Goal: Task Accomplishment & Management: Complete application form

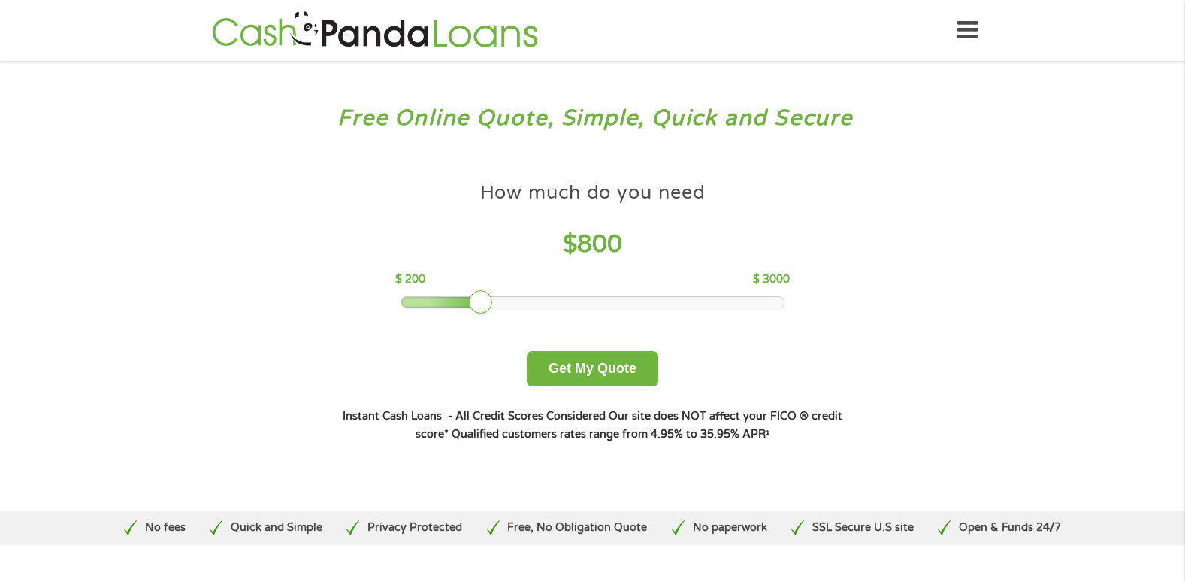
click at [482, 299] on div at bounding box center [592, 302] width 382 height 11
click at [576, 372] on button "Get My Quote" at bounding box center [592, 368] width 131 height 35
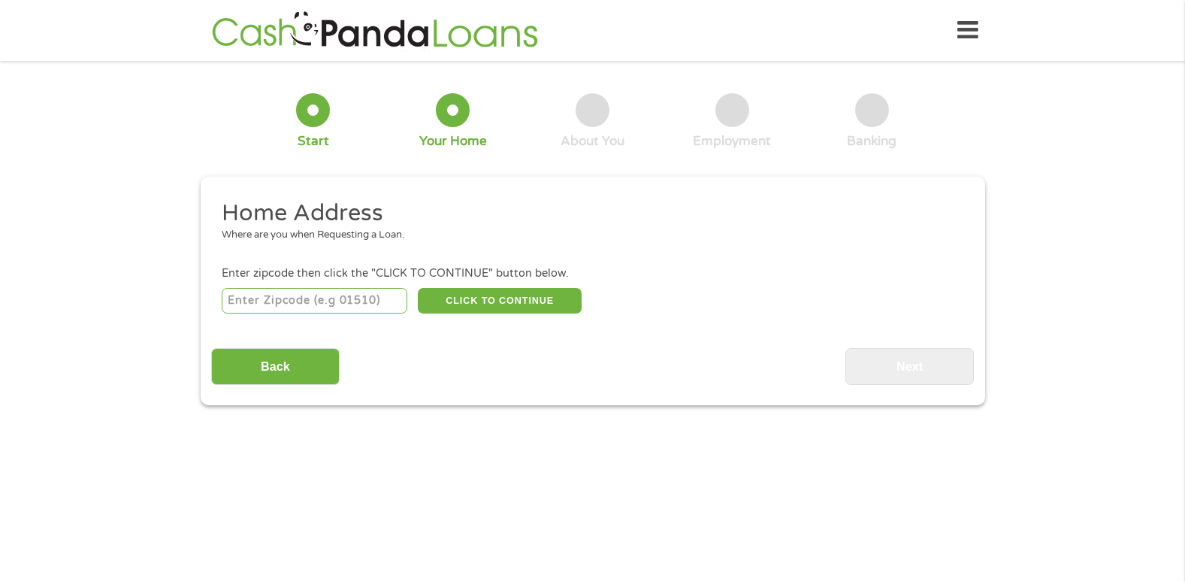
click at [334, 303] on input "number" at bounding box center [315, 301] width 186 height 26
type input "84075"
click at [494, 301] on button "CLICK TO CONTINUE" at bounding box center [500, 301] width 164 height 26
type input "84075"
type input "Syracuse"
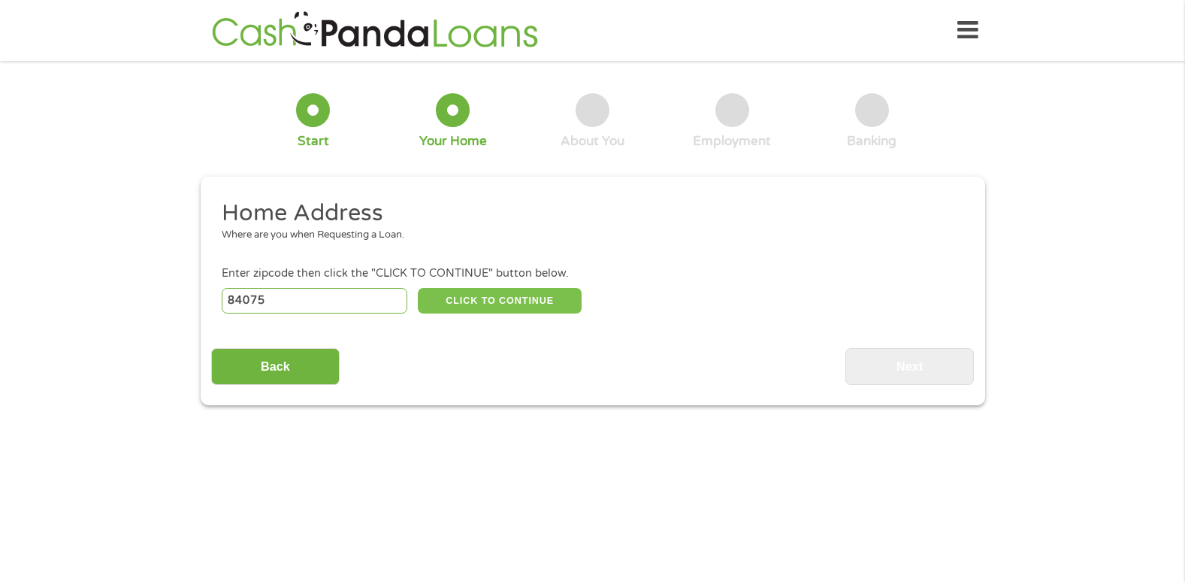
select select "Utah"
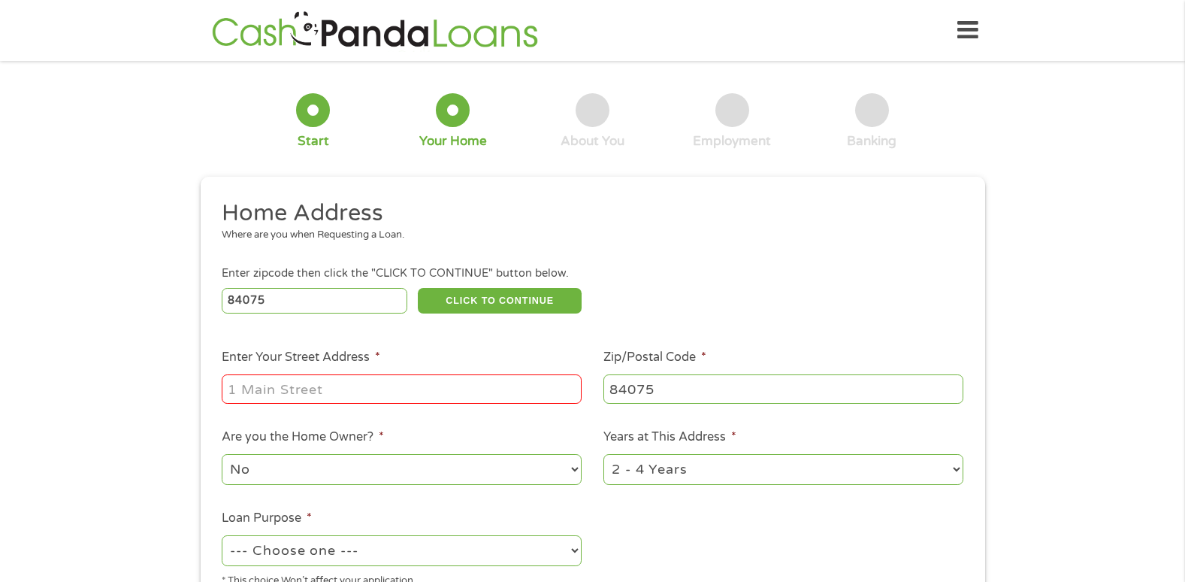
click at [388, 385] on input "Enter Your Street Address *" at bounding box center [402, 388] width 360 height 29
type input "799 West 2010 South"
click at [683, 476] on select "1 Year or less 1 - 2 Years 2 - 4 Years Over 4 Years" at bounding box center [783, 469] width 360 height 31
select select "60months"
click at [603, 454] on select "1 Year or less 1 - 2 Years 2 - 4 Years Over 4 Years" at bounding box center [783, 469] width 360 height 31
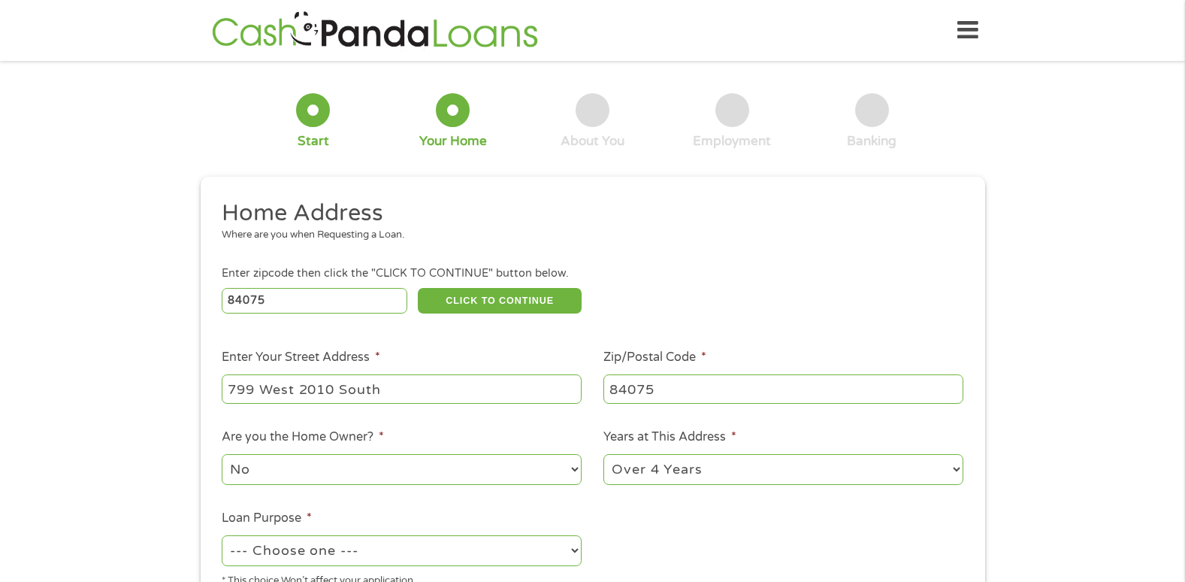
click at [555, 471] on select "No Yes" at bounding box center [402, 469] width 360 height 31
select select "yes"
click at [222, 454] on select "No Yes" at bounding box center [402, 469] width 360 height 31
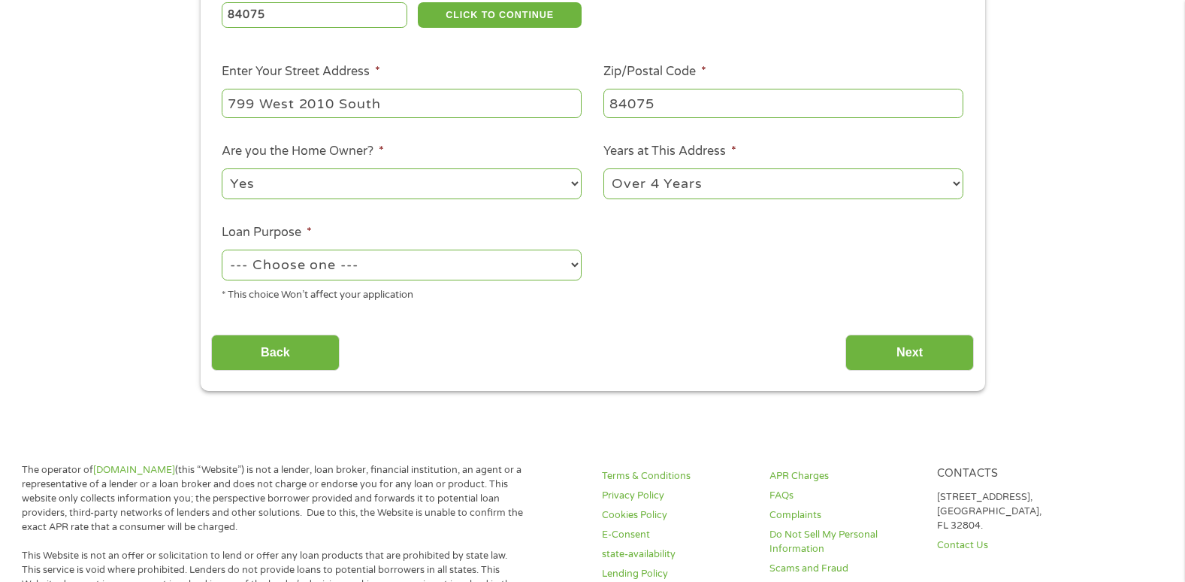
scroll to position [289, 0]
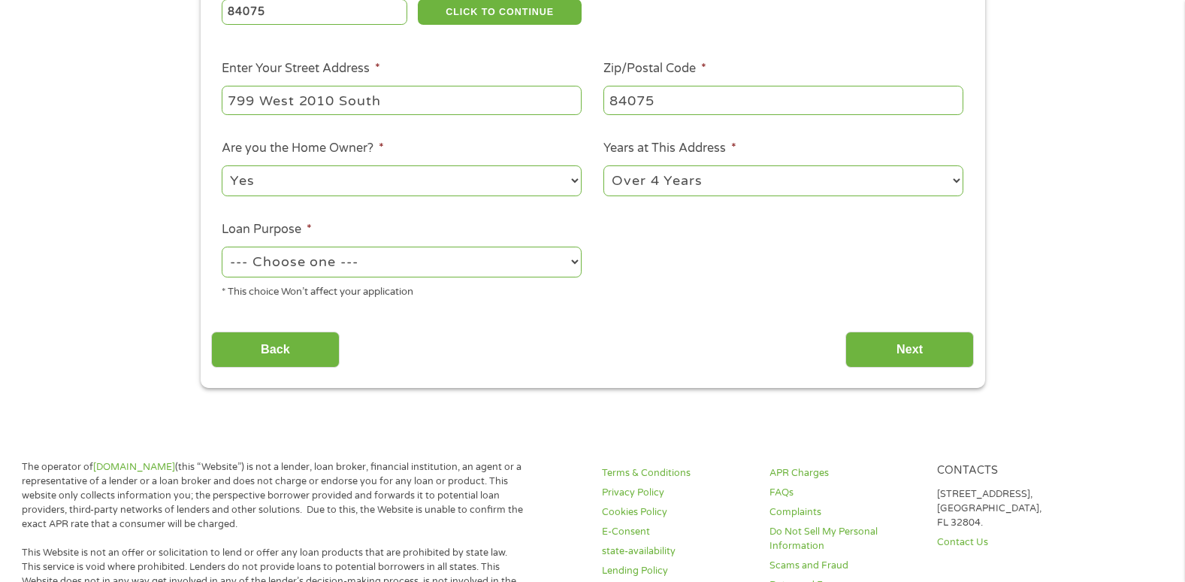
click at [479, 264] on select "--- Choose one --- Pay Bills Debt Consolidation Home Improvement Major Purchase…" at bounding box center [402, 261] width 360 height 31
select select "majorpurchase"
click at [222, 246] on select "--- Choose one --- Pay Bills Debt Consolidation Home Improvement Major Purchase…" at bounding box center [402, 261] width 360 height 31
click at [935, 343] on input "Next" at bounding box center [909, 349] width 128 height 37
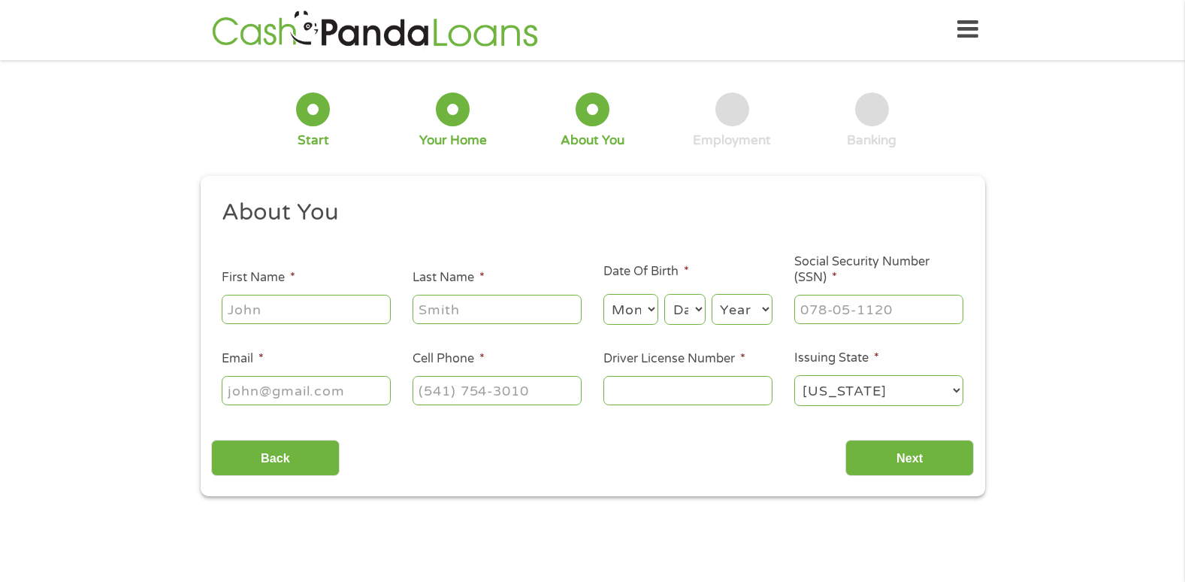
scroll to position [0, 0]
click at [321, 307] on input "First Name *" at bounding box center [306, 309] width 169 height 29
type input "Joel"
click at [426, 311] on input "Last Name *" at bounding box center [497, 309] width 169 height 29
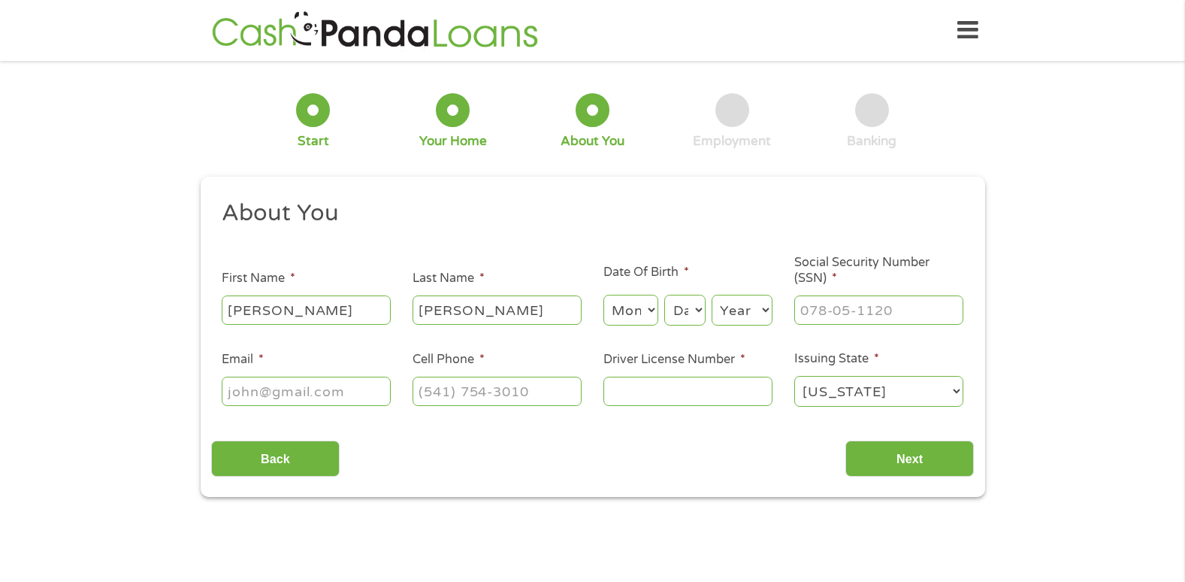
type input "Curtis"
click at [629, 319] on select "Month 1 2 3 4 5 6 7 8 9 10 11 12" at bounding box center [630, 310] width 55 height 31
select select "3"
click at [603, 295] on select "Month 1 2 3 4 5 6 7 8 9 10 11 12" at bounding box center [630, 310] width 55 height 31
click at [685, 312] on select "Day 1 2 3 4 5 6 7 8 9 10 11 12 13 14 15 16 17 18 19 20 21 22 23 24 25 26 27 28 …" at bounding box center [684, 310] width 41 height 31
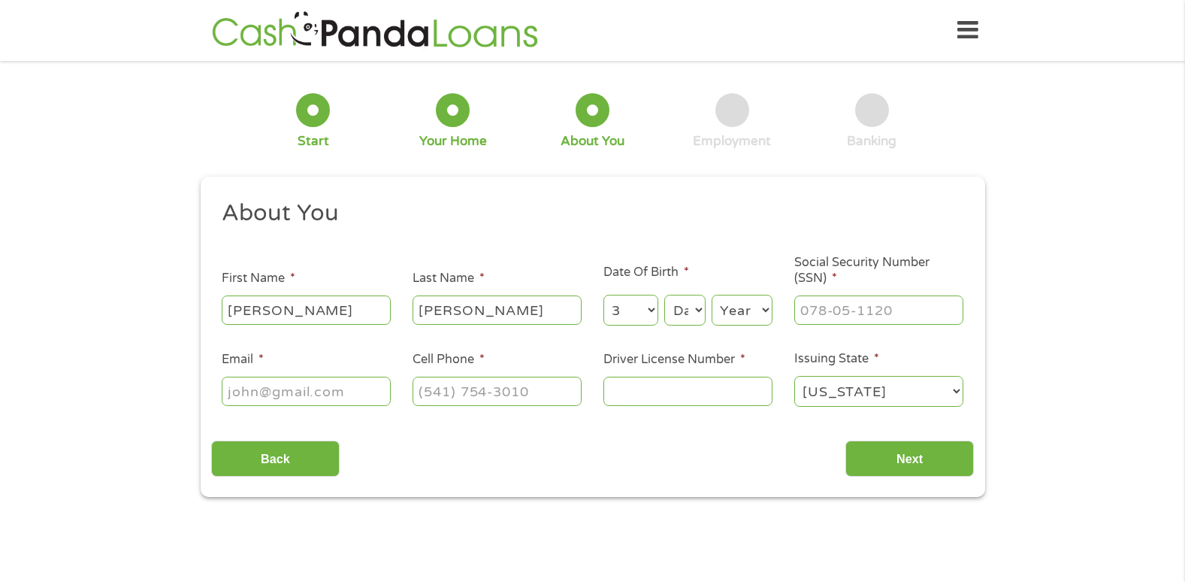
select select "26"
click at [664, 295] on select "Day 1 2 3 4 5 6 7 8 9 10 11 12 13 14 15 16 17 18 19 20 21 22 23 24 25 26 27 28 …" at bounding box center [684, 310] width 41 height 31
click at [736, 304] on select "Year 2007 2006 2005 2004 2003 2002 2001 2000 1999 1998 1997 1996 1995 1994 1993…" at bounding box center [742, 310] width 61 height 31
select select "1981"
click at [712, 295] on select "Year 2007 2006 2005 2004 2003 2002 2001 2000 1999 1998 1997 1996 1995 1994 1993…" at bounding box center [742, 310] width 61 height 31
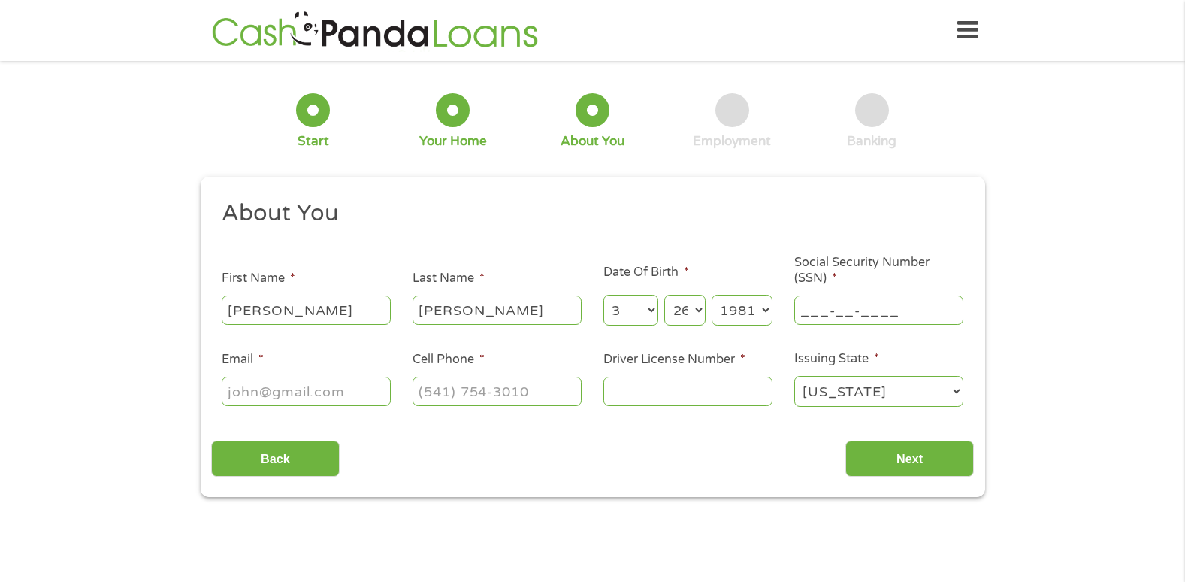
click at [828, 312] on input "___-__-____" at bounding box center [878, 309] width 169 height 29
type input "595-62-6396"
click at [313, 394] on input "Email *" at bounding box center [306, 390] width 169 height 29
type input "joelcurtis801@gmail.com"
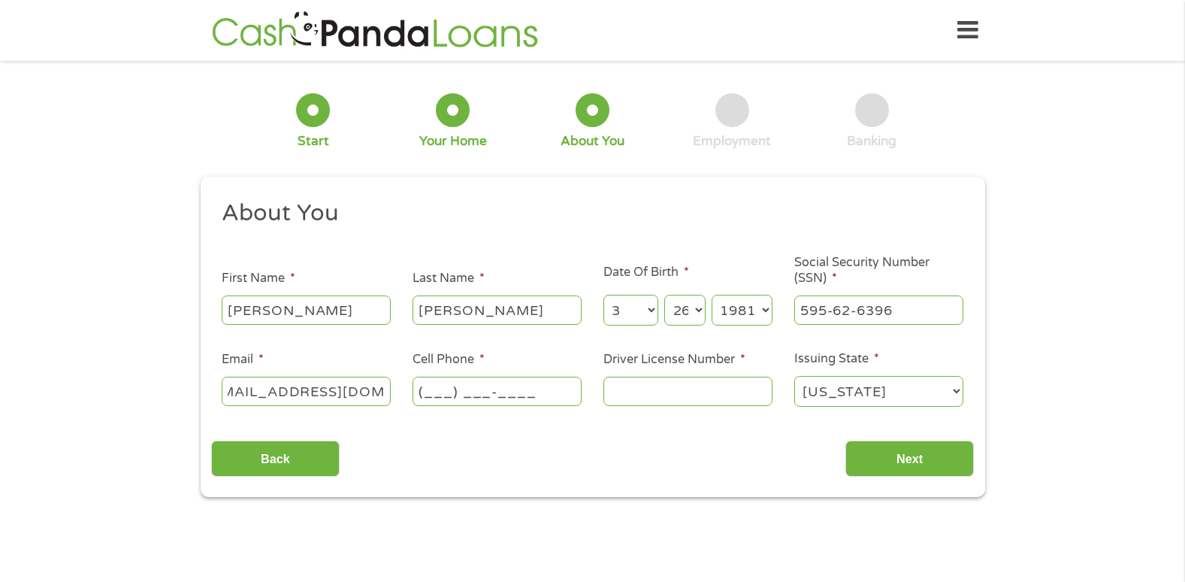
scroll to position [0, 0]
click at [485, 399] on input "(___) ___-____" at bounding box center [497, 390] width 169 height 29
click at [435, 393] on input "(___) __3-8536" at bounding box center [497, 390] width 169 height 29
click at [427, 392] on input "(___) __3-8536" at bounding box center [497, 390] width 169 height 29
click at [528, 391] on input "(385) 364-3853" at bounding box center [497, 390] width 169 height 29
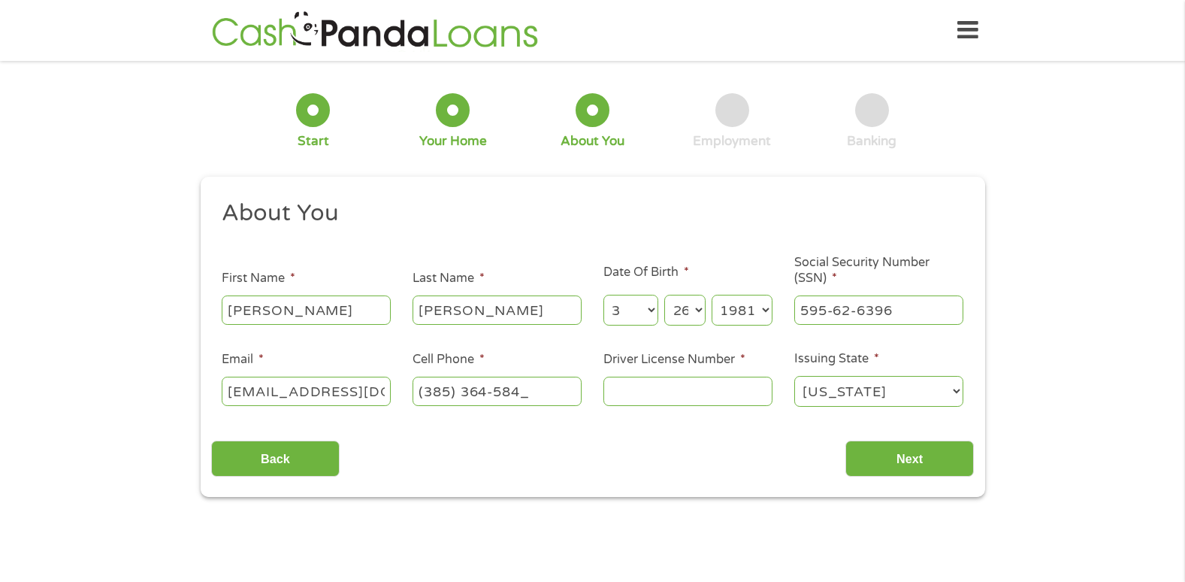
type input "(385) 364-5845"
click at [694, 394] on input "Driver License Number *" at bounding box center [687, 390] width 169 height 29
type input "225348150"
click at [936, 453] on input "Next" at bounding box center [909, 458] width 128 height 37
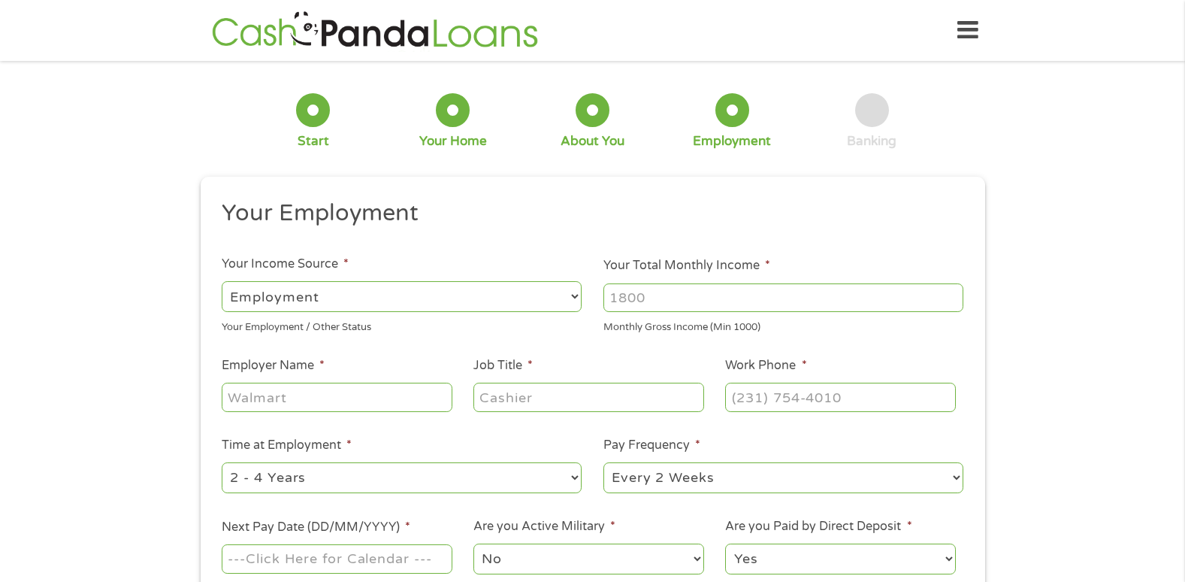
scroll to position [6, 6]
click at [738, 298] on input "Your Total Monthly Income *" at bounding box center [783, 297] width 360 height 29
type input "4000"
click at [374, 406] on input "Employer Name *" at bounding box center [337, 396] width 230 height 29
type input "Amazon"
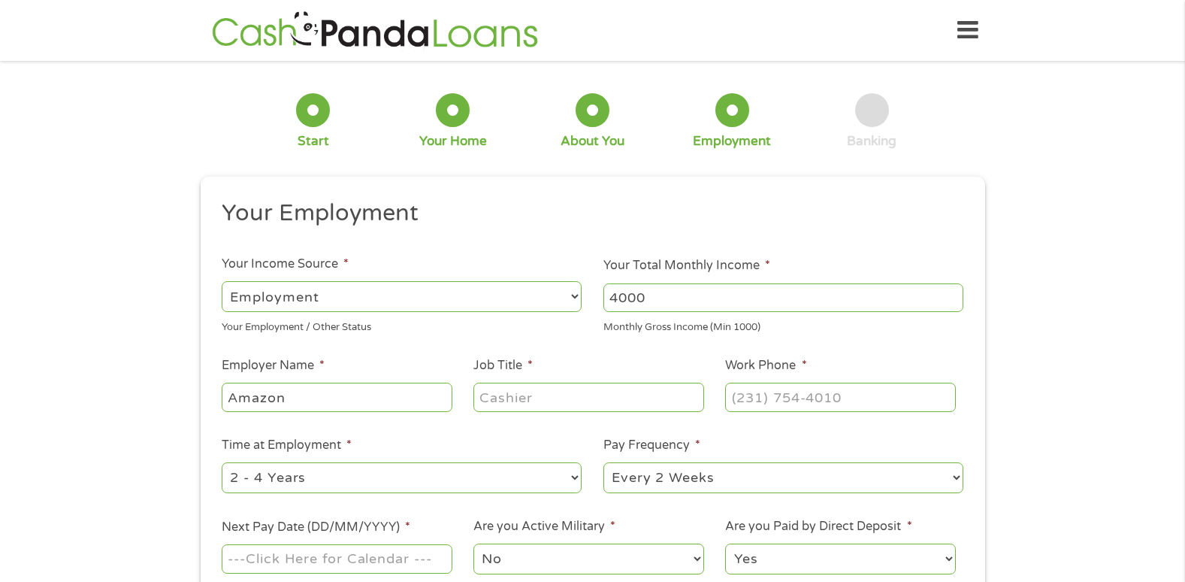
click at [562, 397] on input "Job Title *" at bounding box center [588, 396] width 230 height 29
click at [666, 403] on input "Fulfilment Associate" at bounding box center [588, 396] width 230 height 29
type input "Fulfilment Associate"
click at [764, 401] on input "(___) ___-____" at bounding box center [840, 396] width 230 height 29
click at [742, 401] on input "(___) ___-____" at bounding box center [840, 396] width 230 height 29
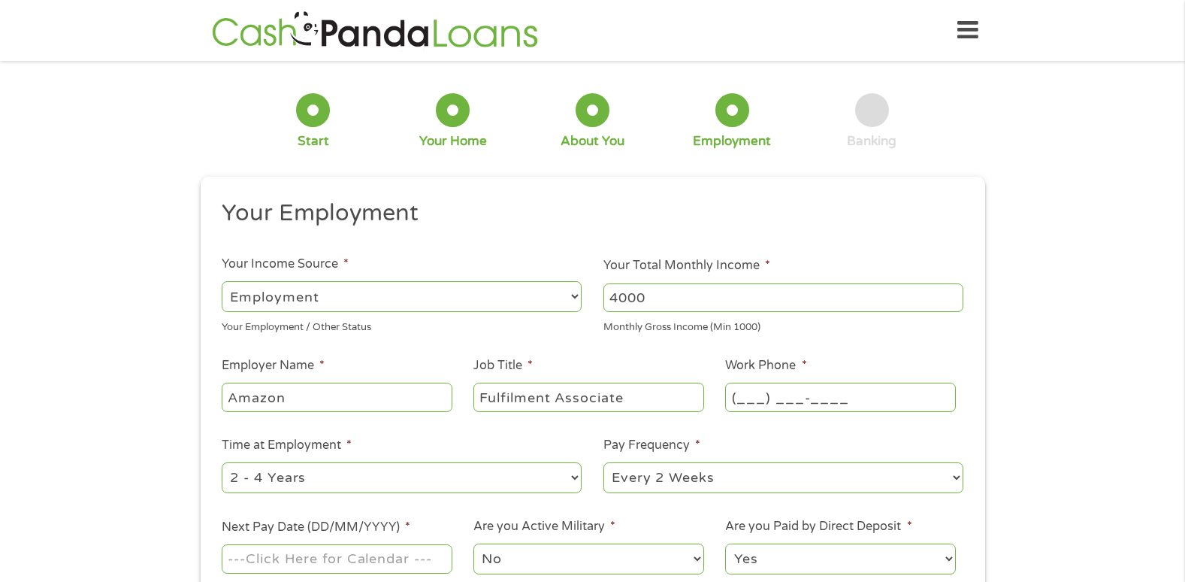
click at [736, 399] on input "(___) ___-____" at bounding box center [840, 396] width 230 height 29
type input "(801) 456-7273"
click at [404, 477] on select "--- Choose one --- 1 Year or less 1 - 2 Years 2 - 4 Years Over 4 Years" at bounding box center [402, 477] width 360 height 31
select select "60months"
click at [222, 462] on select "--- Choose one --- 1 Year or less 1 - 2 Years 2 - 4 Years Over 4 Years" at bounding box center [402, 477] width 360 height 31
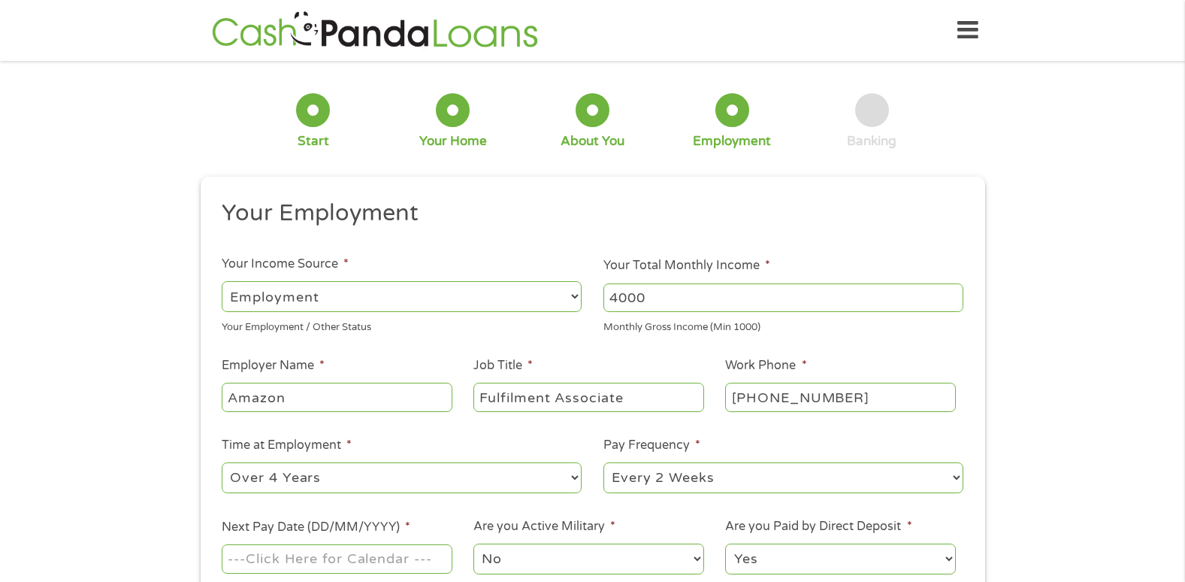
click at [660, 467] on select "--- Choose one --- Every 2 Weeks Every Week Monthly Semi-Monthly" at bounding box center [783, 477] width 360 height 31
select select "weekly"
click at [603, 462] on select "--- Choose one --- Every 2 Weeks Every Week Monthly Semi-Monthly" at bounding box center [783, 477] width 360 height 31
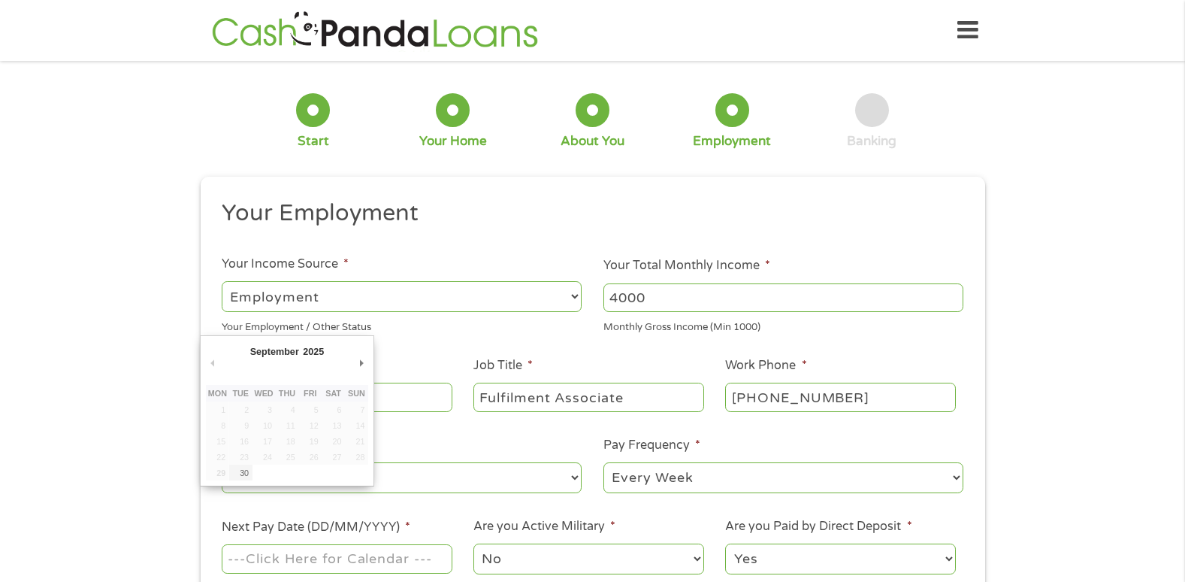
click at [352, 553] on input "Next Pay Date (DD/MM/YYYY) *" at bounding box center [337, 558] width 230 height 29
type input "03/10/2025"
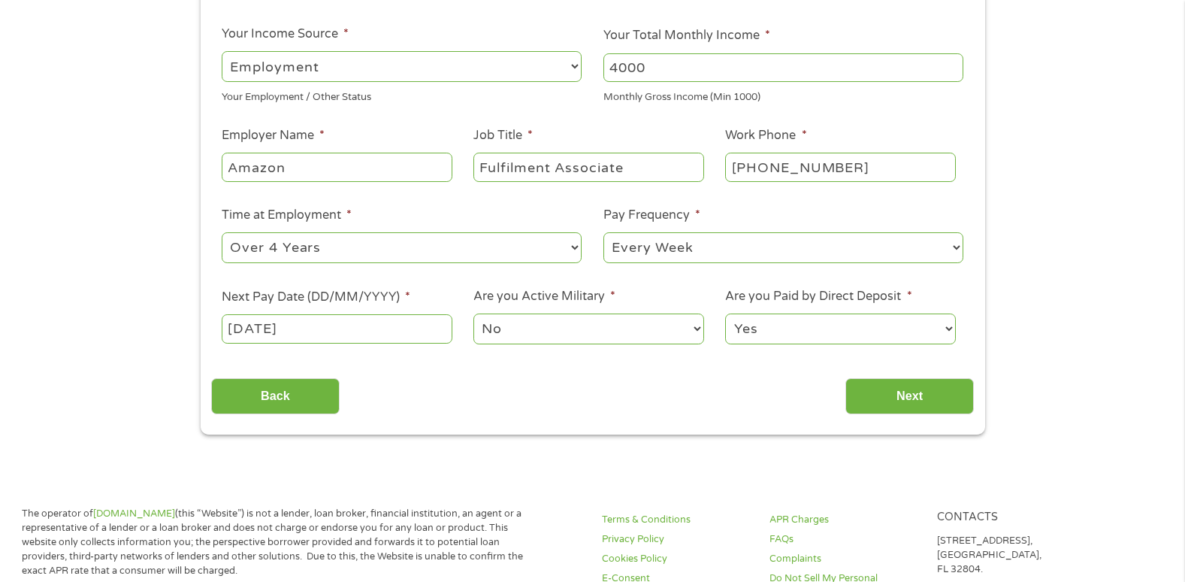
scroll to position [270, 0]
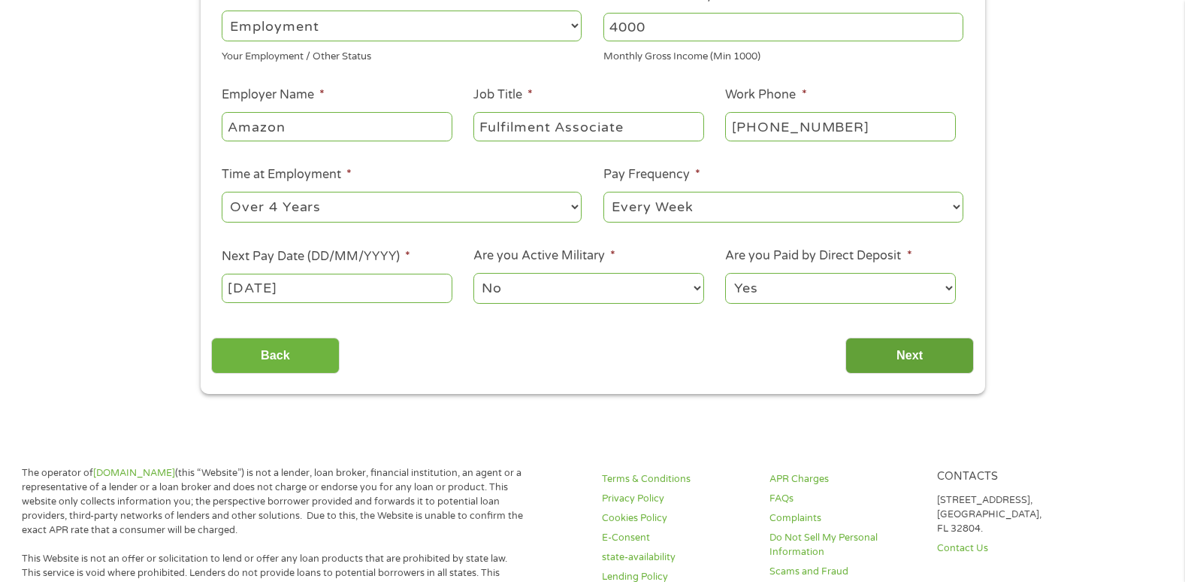
click at [937, 364] on input "Next" at bounding box center [909, 355] width 128 height 37
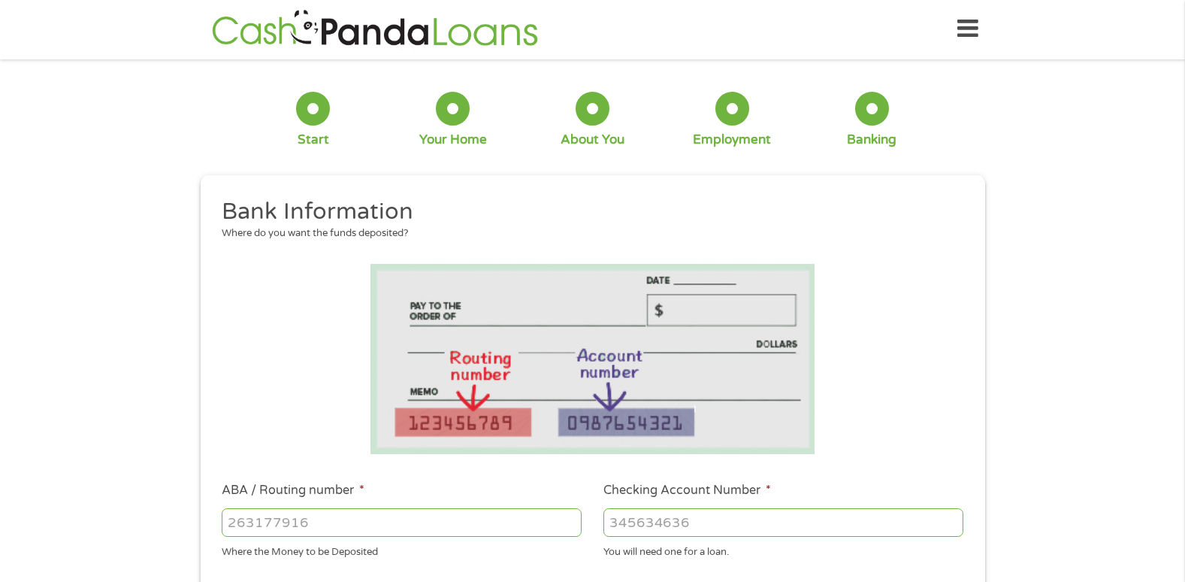
scroll to position [0, 0]
click at [365, 530] on input "ABA / Routing number *" at bounding box center [402, 523] width 360 height 29
type input "124303201"
type input "VARO BANK, NATIONAL ASSOCIATION"
type input "124303201"
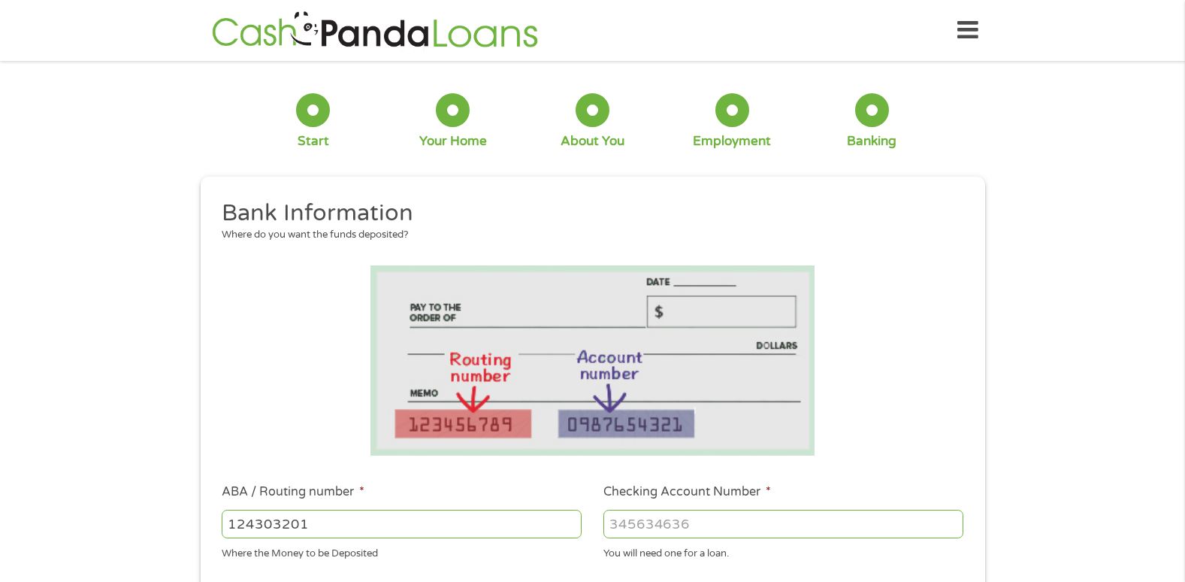
click at [633, 528] on input "Checking Account Number *" at bounding box center [783, 523] width 360 height 29
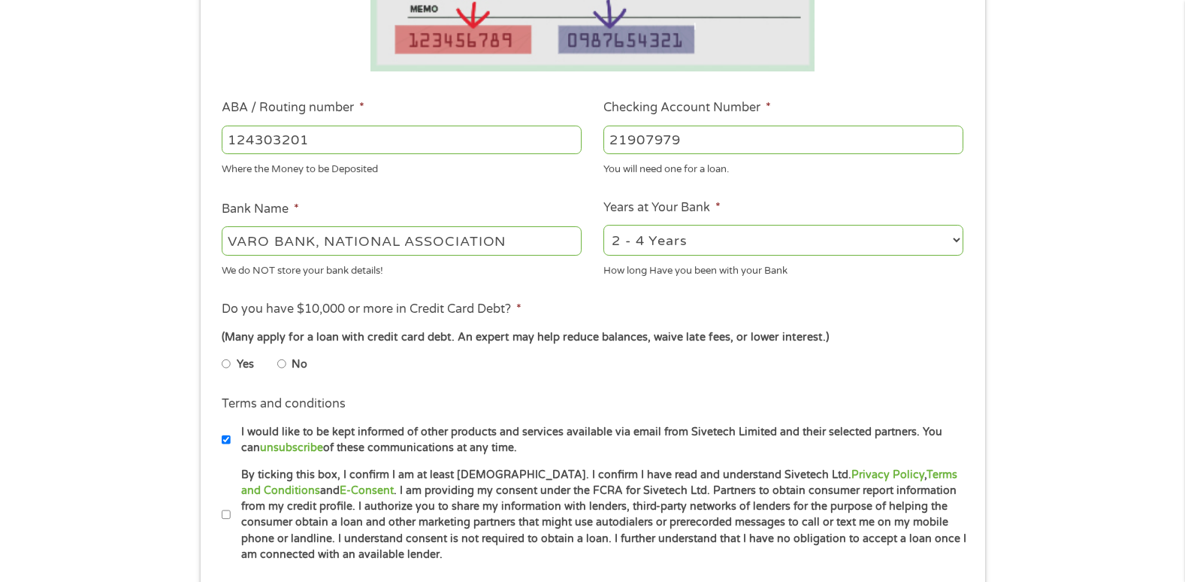
scroll to position [391, 0]
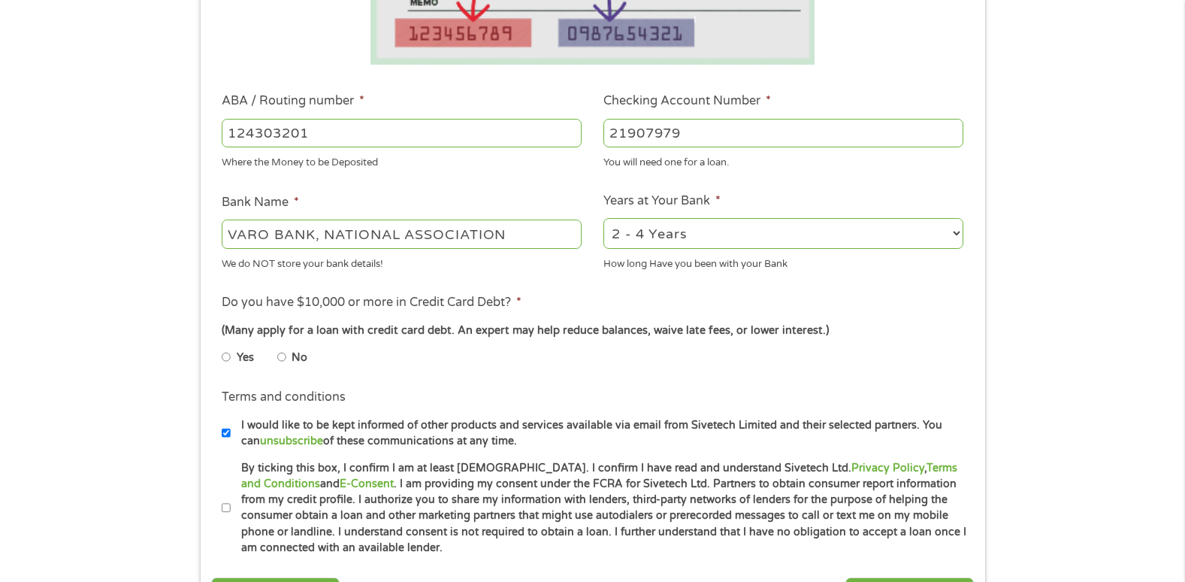
type input "21907979"
click at [878, 233] on select "2 - 4 Years 6 - 12 Months 1 - 2 Years Over 4 Years" at bounding box center [783, 233] width 360 height 31
select select "60months"
click at [603, 218] on select "2 - 4 Years 6 - 12 Months 1 - 2 Years Over 4 Years" at bounding box center [783, 233] width 360 height 31
click at [280, 356] on input "No" at bounding box center [281, 357] width 9 height 24
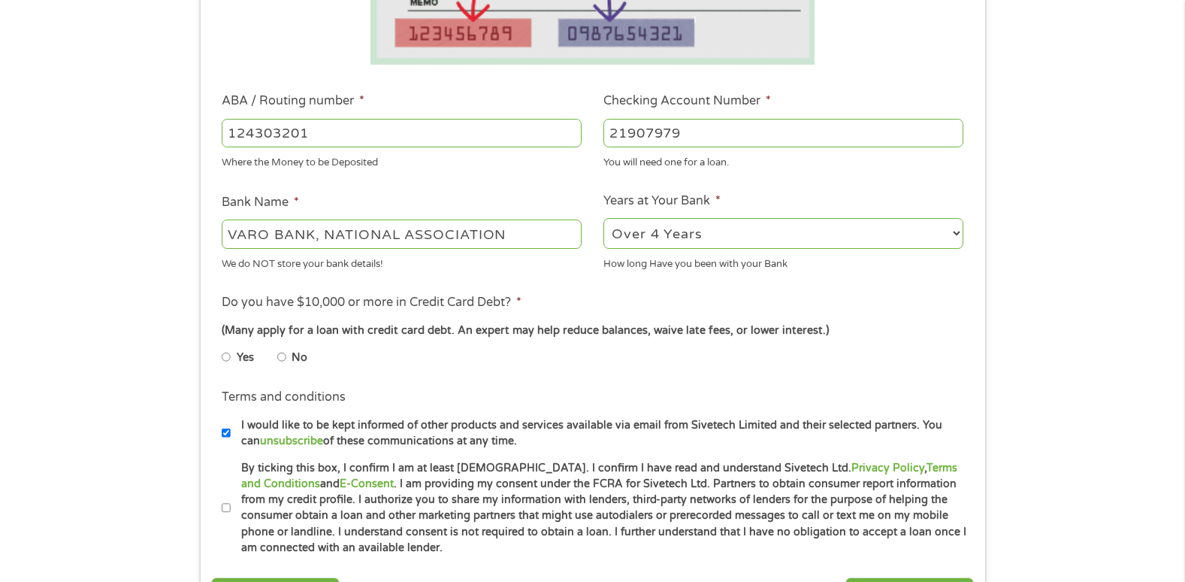
radio input "true"
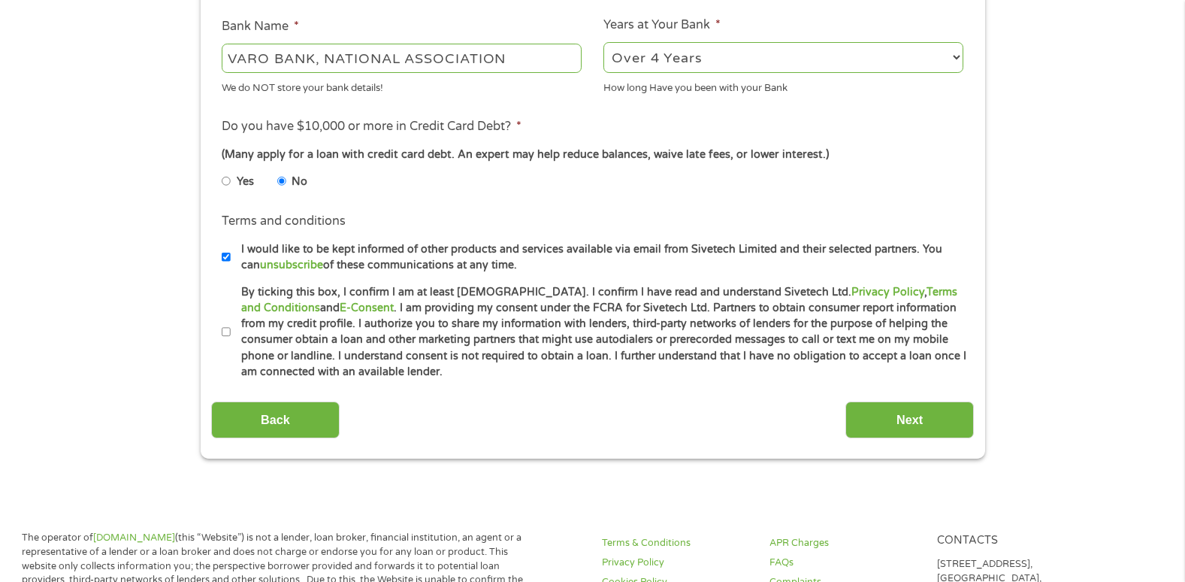
scroll to position [571, 0]
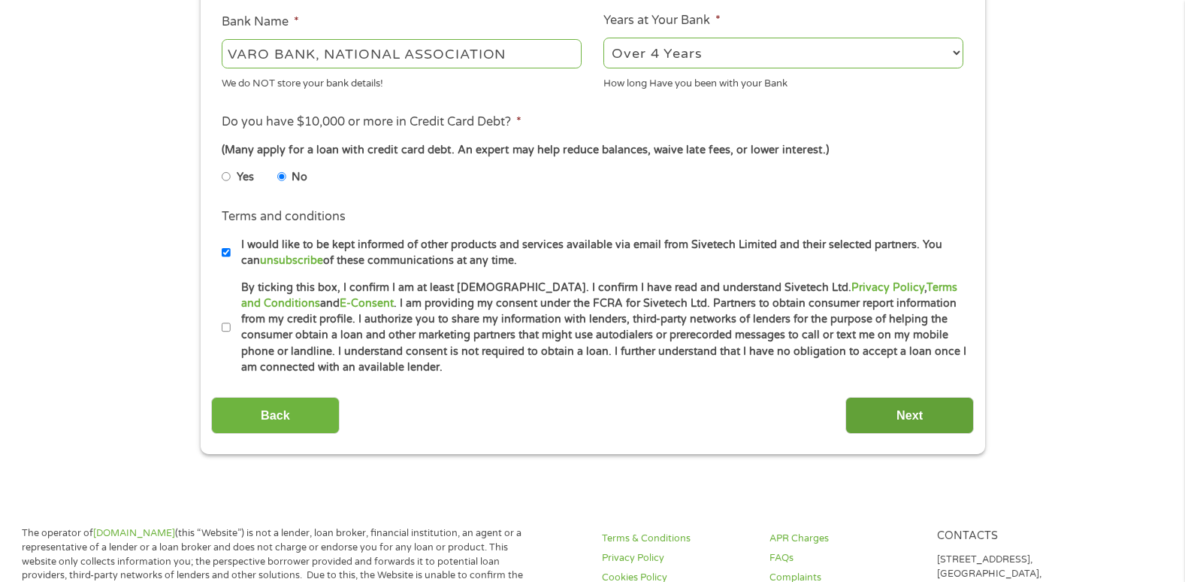
click at [893, 412] on input "Next" at bounding box center [909, 415] width 128 height 37
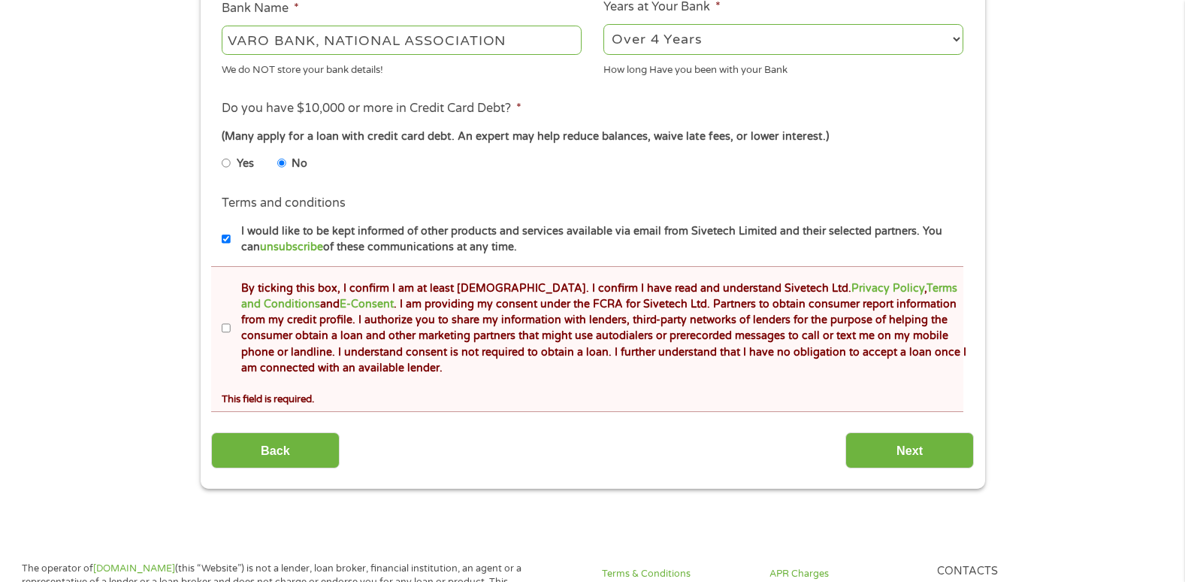
scroll to position [651, 0]
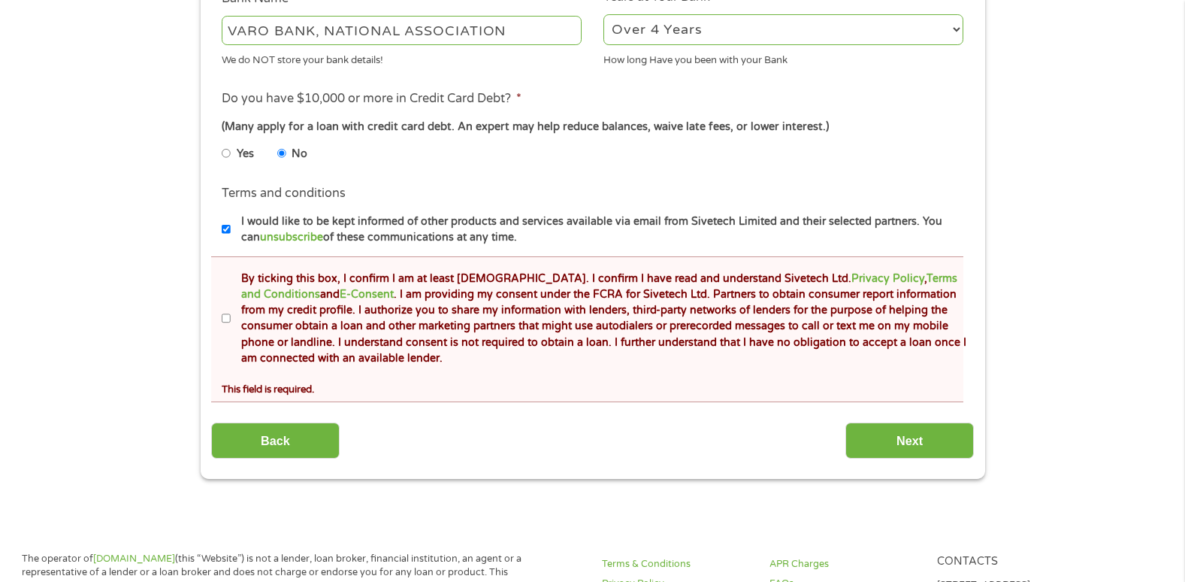
click at [226, 312] on input "By ticking this box, I confirm I am at least 18 years old. I confirm I have rea…" at bounding box center [226, 319] width 9 height 24
checkbox input "true"
click at [887, 436] on input "Next" at bounding box center [909, 440] width 128 height 37
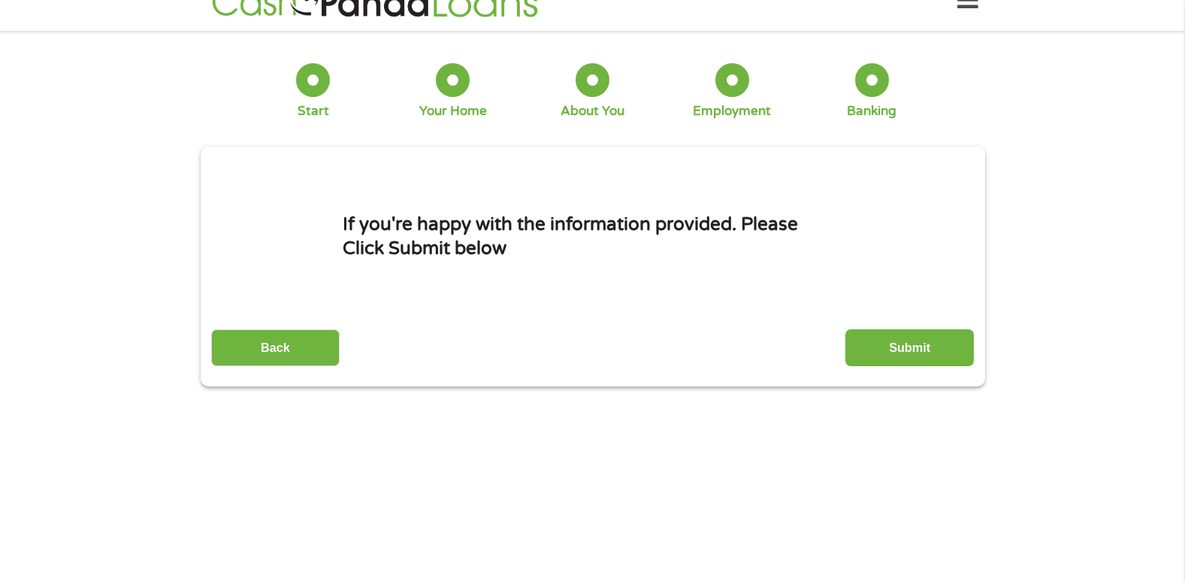
scroll to position [0, 0]
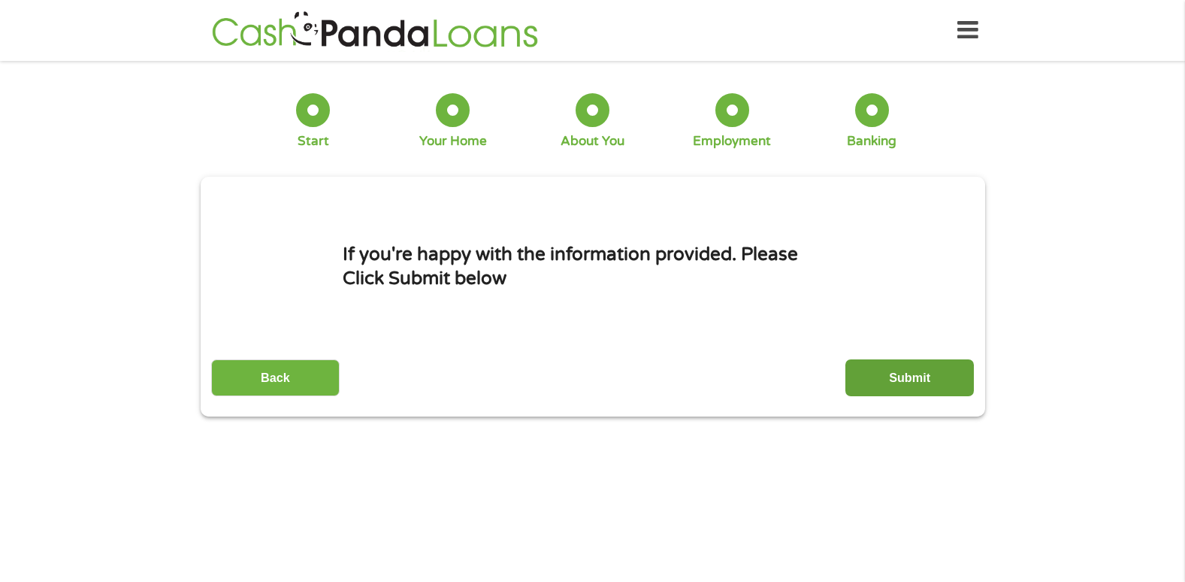
click at [881, 370] on input "Submit" at bounding box center [909, 377] width 128 height 37
